Goal: Task Accomplishment & Management: Manage account settings

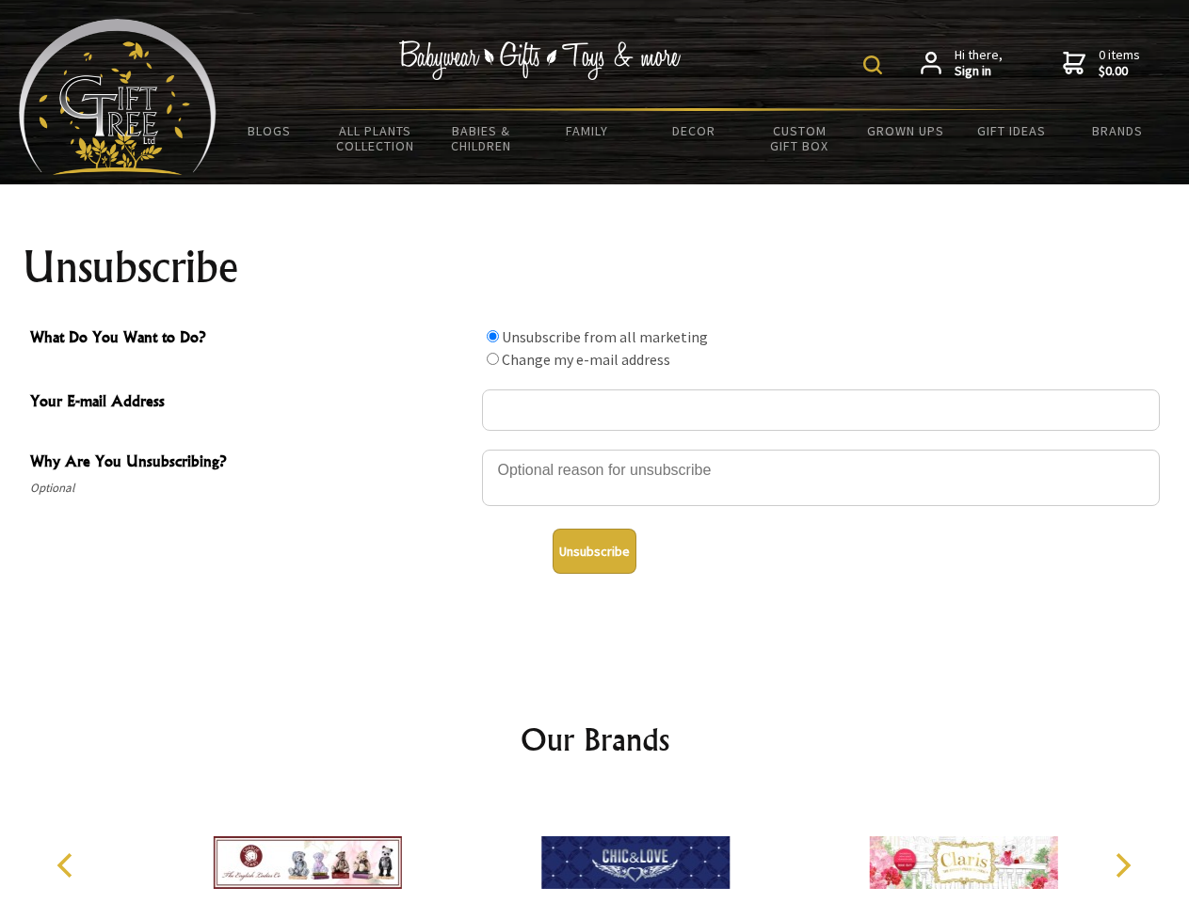
click at [875, 65] on img at bounding box center [872, 65] width 19 height 19
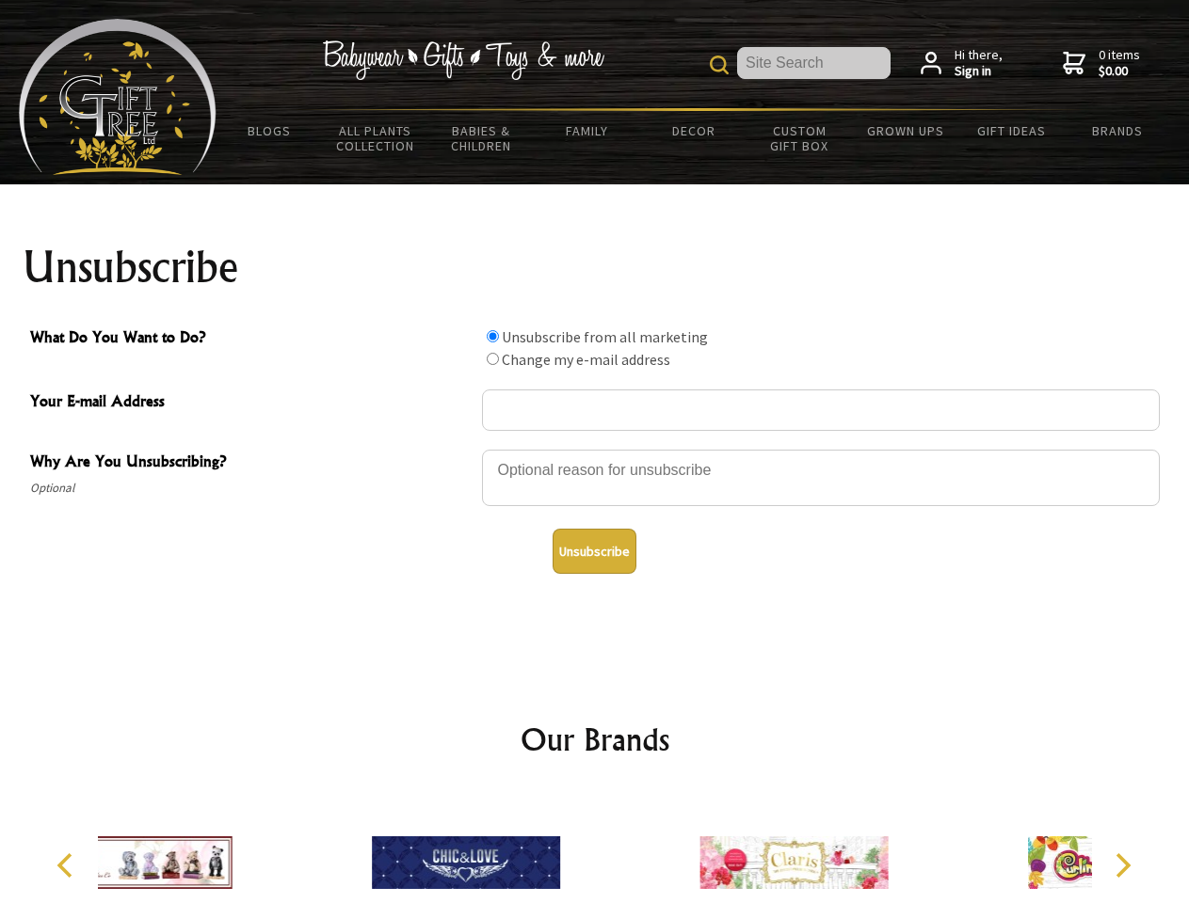
click at [595, 449] on div at bounding box center [821, 481] width 678 height 66
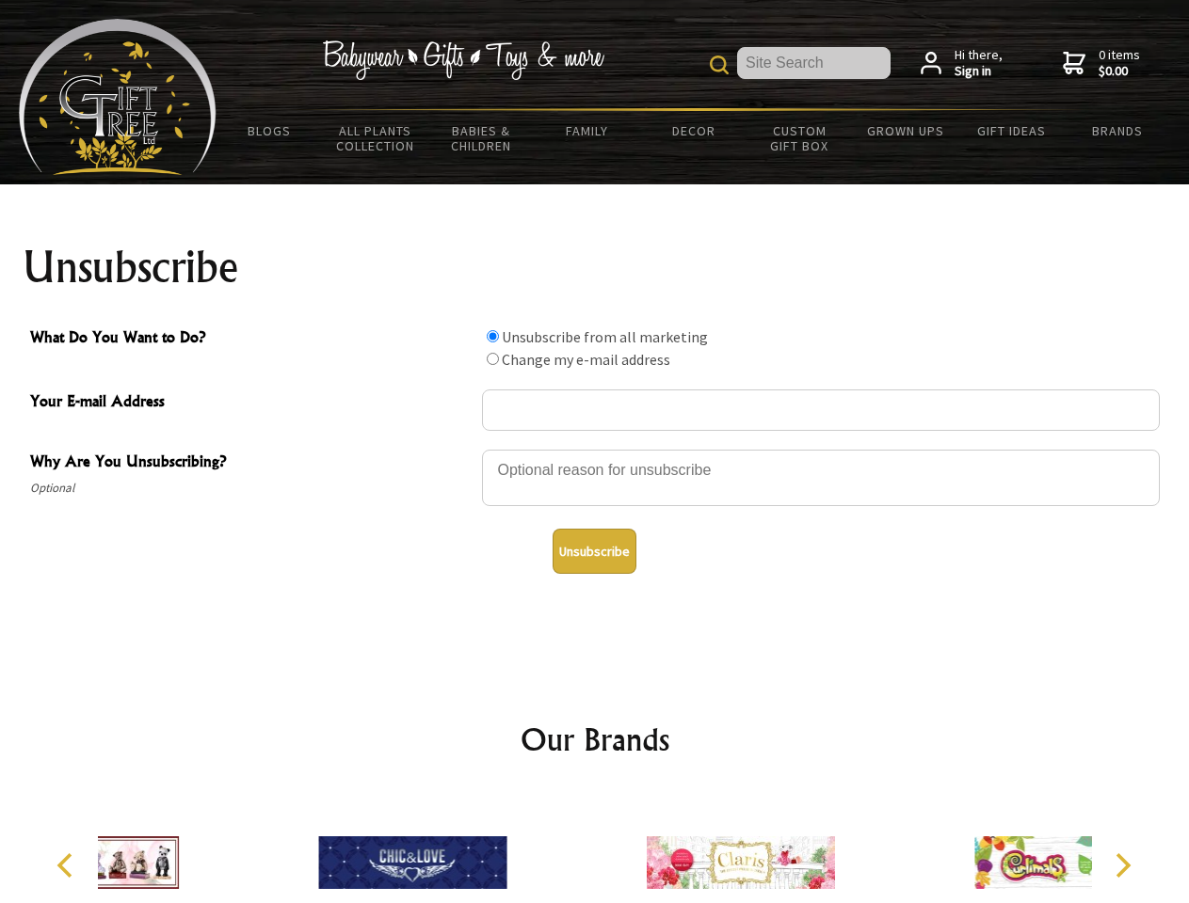
click at [492, 336] on input "What Do You Want to Do?" at bounding box center [493, 336] width 12 height 12
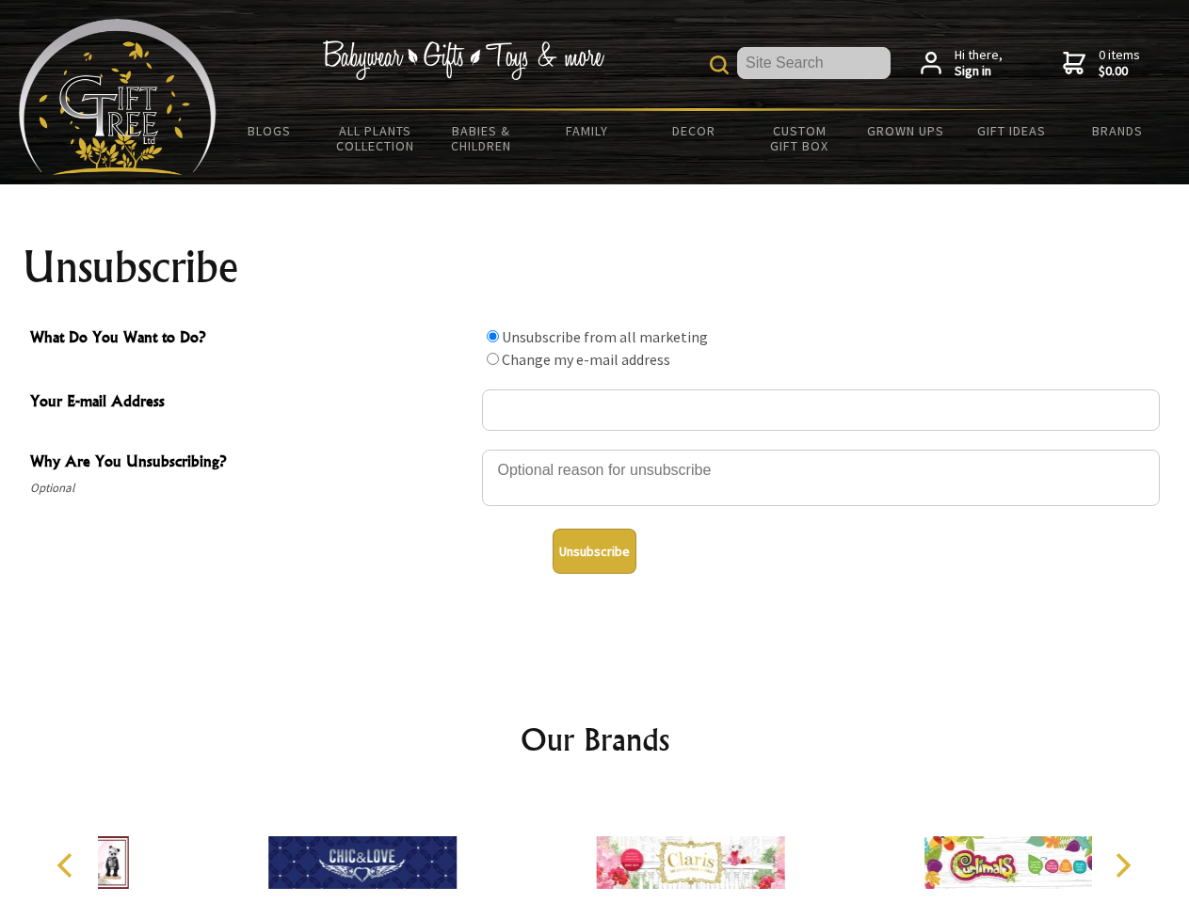
click at [492, 359] on input "What Do You Want to Do?" at bounding box center [493, 359] width 12 height 12
radio input "true"
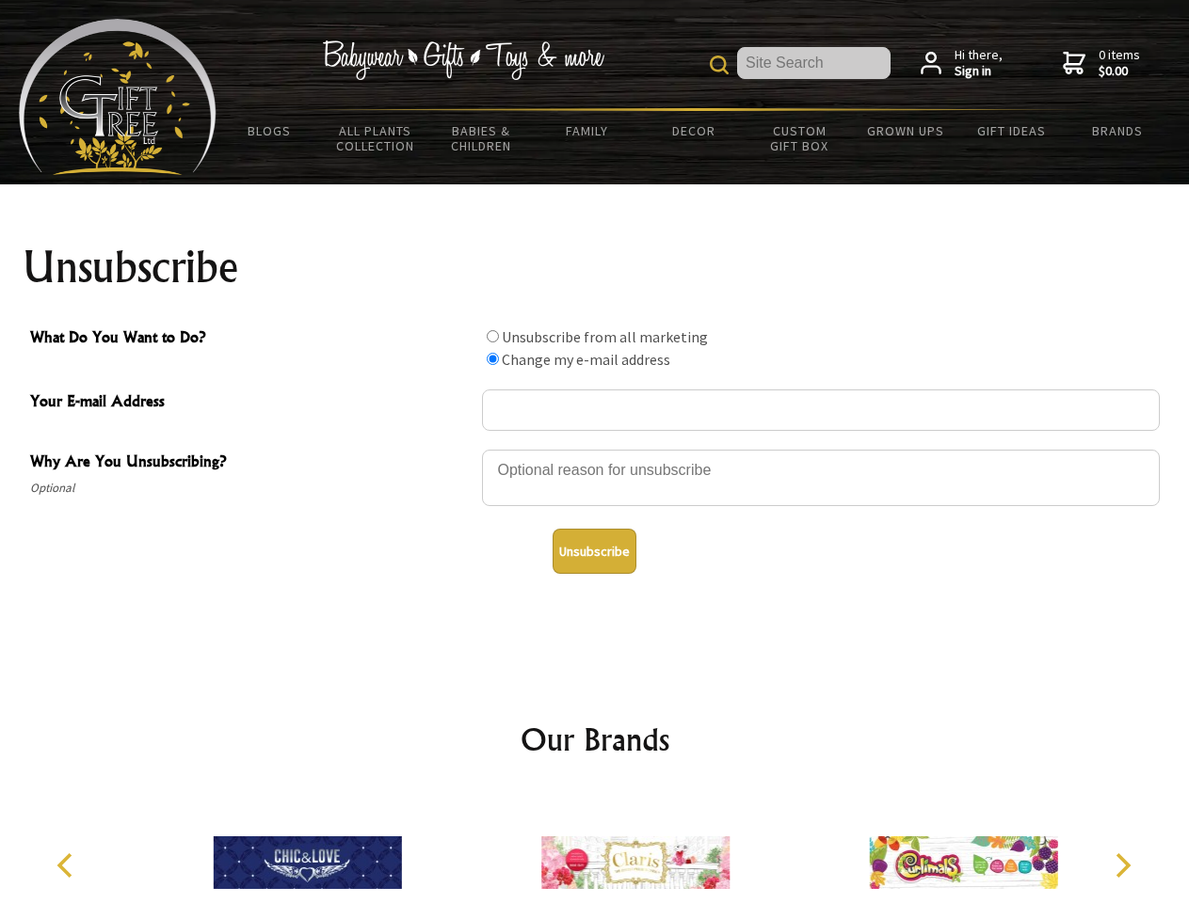
click at [594, 551] on button "Unsubscribe" at bounding box center [594, 551] width 84 height 45
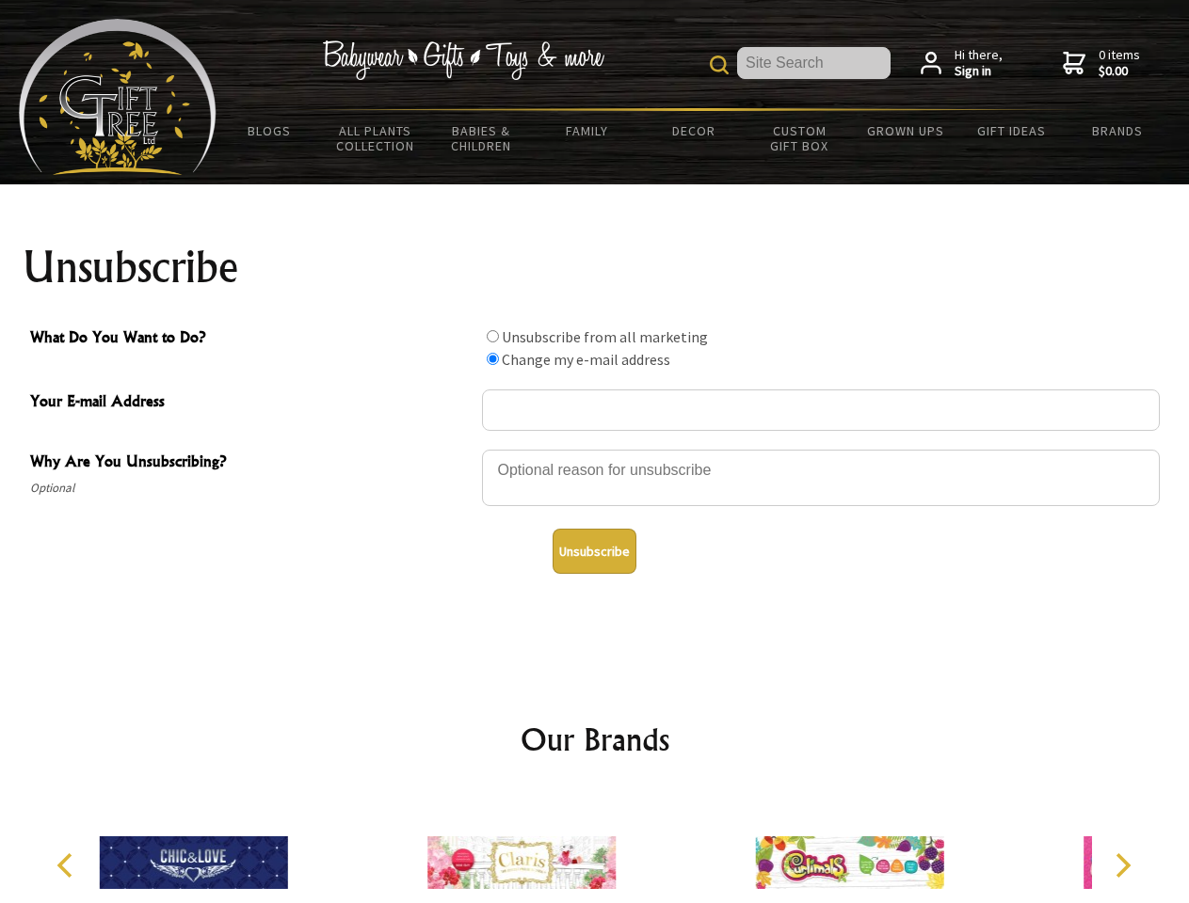
click at [68, 866] on icon "Previous" at bounding box center [67, 866] width 24 height 24
click at [1122, 866] on icon "Next" at bounding box center [1121, 866] width 24 height 24
